Goal: Check status: Check status

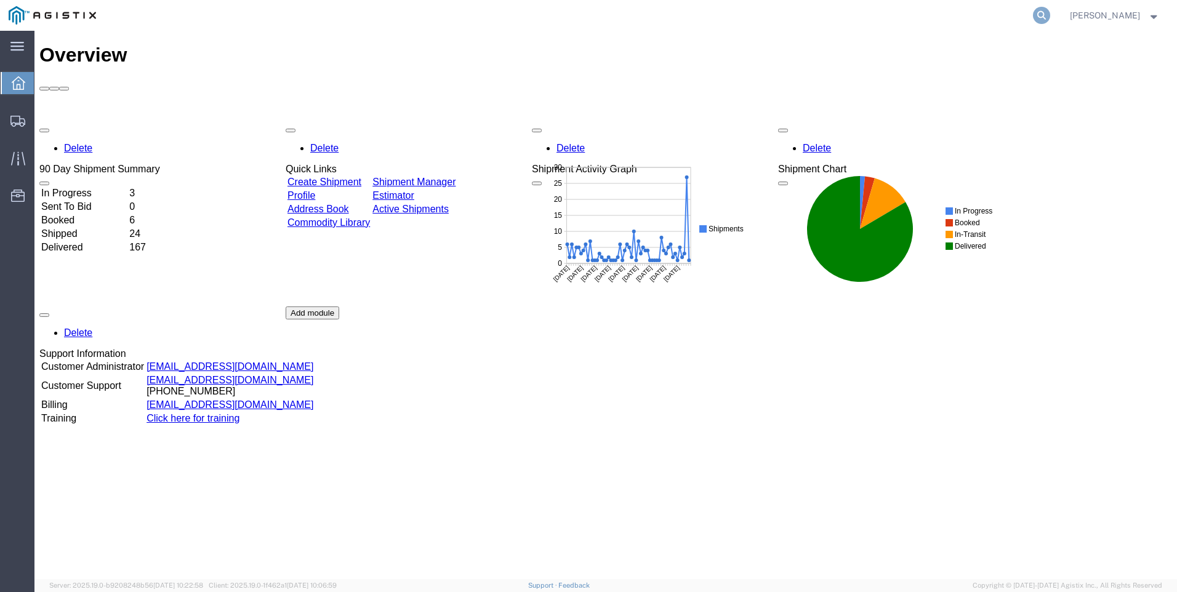
click at [1050, 17] on icon at bounding box center [1041, 15] width 17 height 17
click at [833, 15] on input "search" at bounding box center [846, 16] width 374 height 30
type input "900249512"
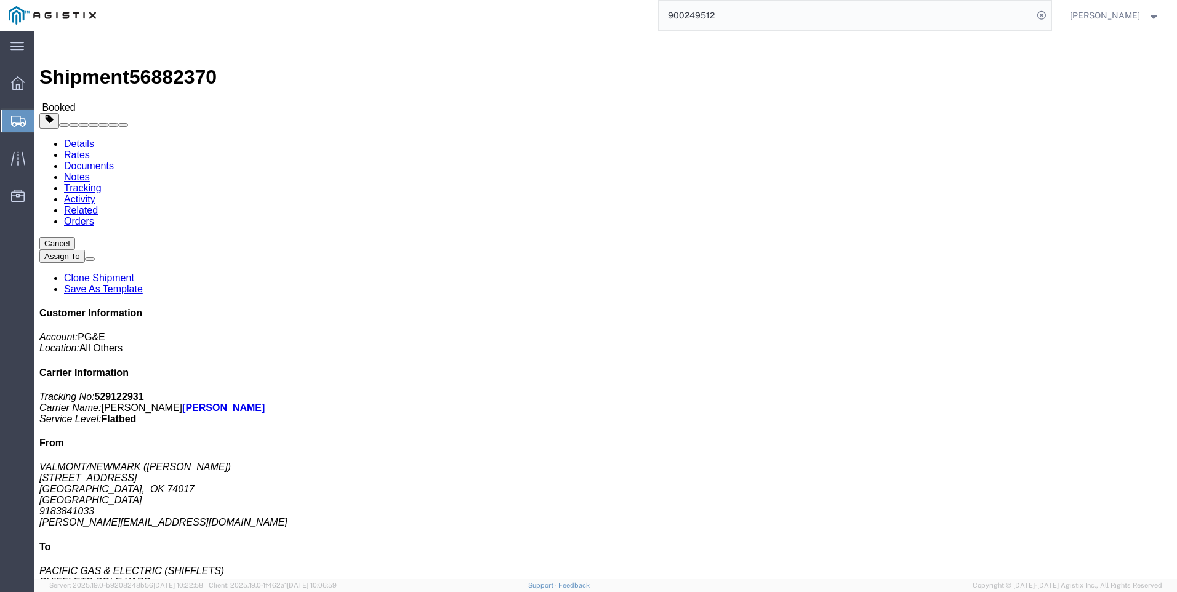
click link "Activity"
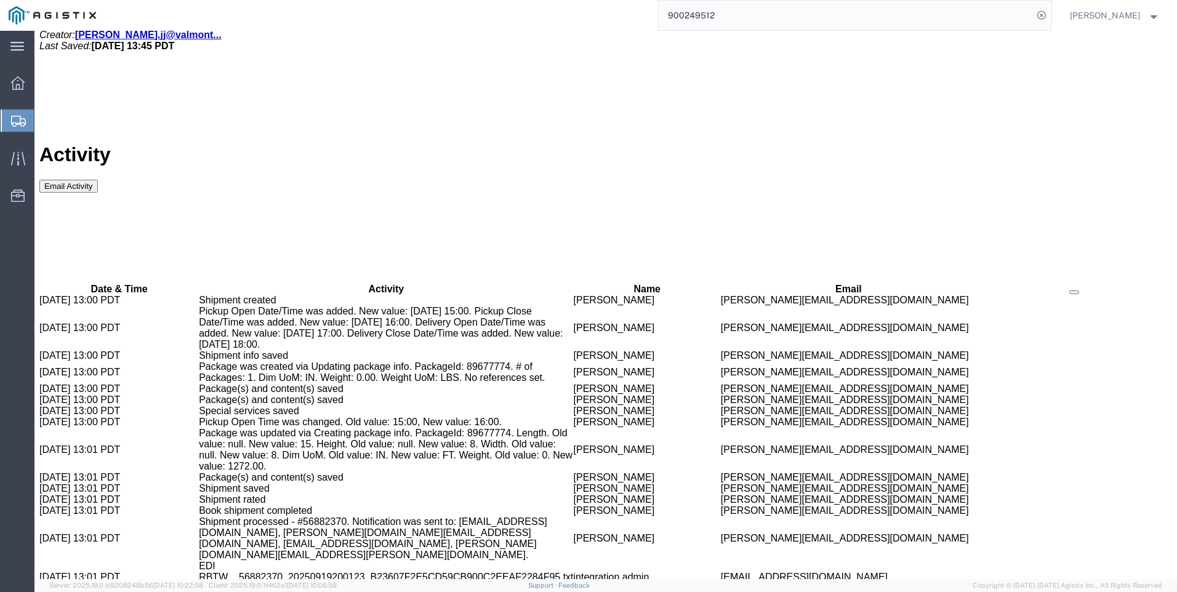
scroll to position [706, 0]
